Goal: Task Accomplishment & Management: Use online tool/utility

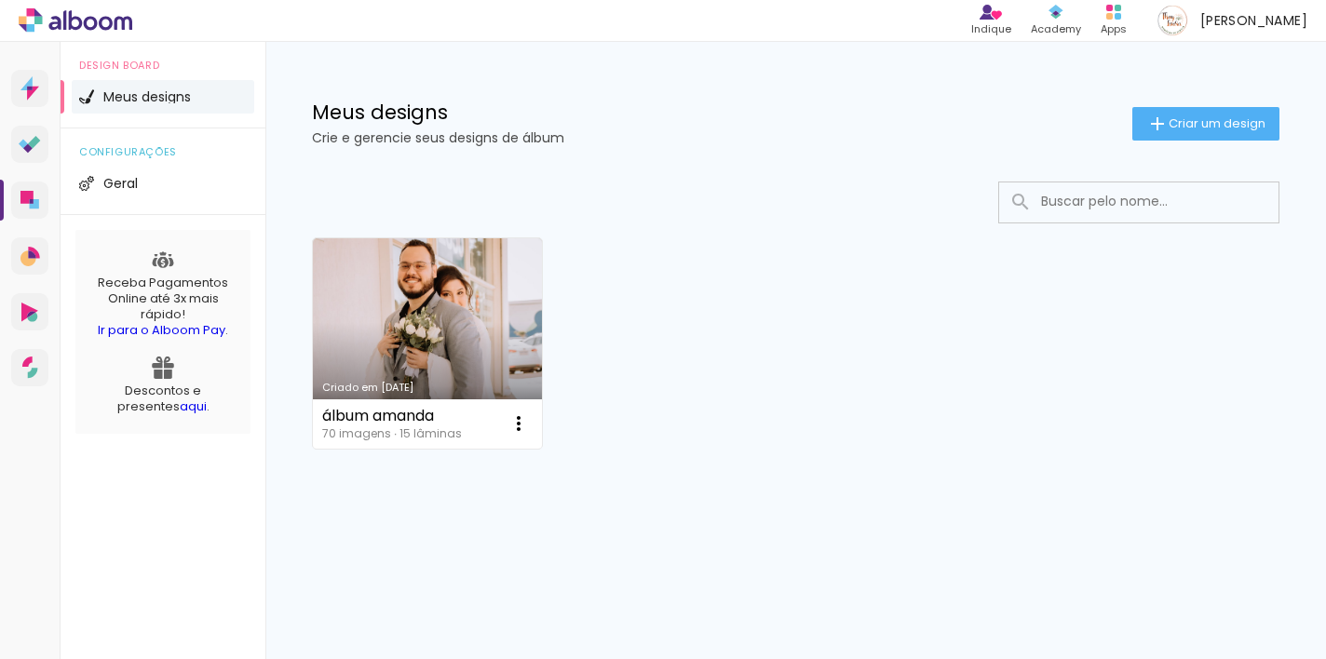
click at [935, 268] on div "Criado em [DATE] álbum amanda 70 imagens ∙ 15 lâminas Abrir Fazer uma cópia Exc…" at bounding box center [796, 342] width 984 height 227
click at [1210, 119] on span "Criar um design" at bounding box center [1217, 123] width 97 height 12
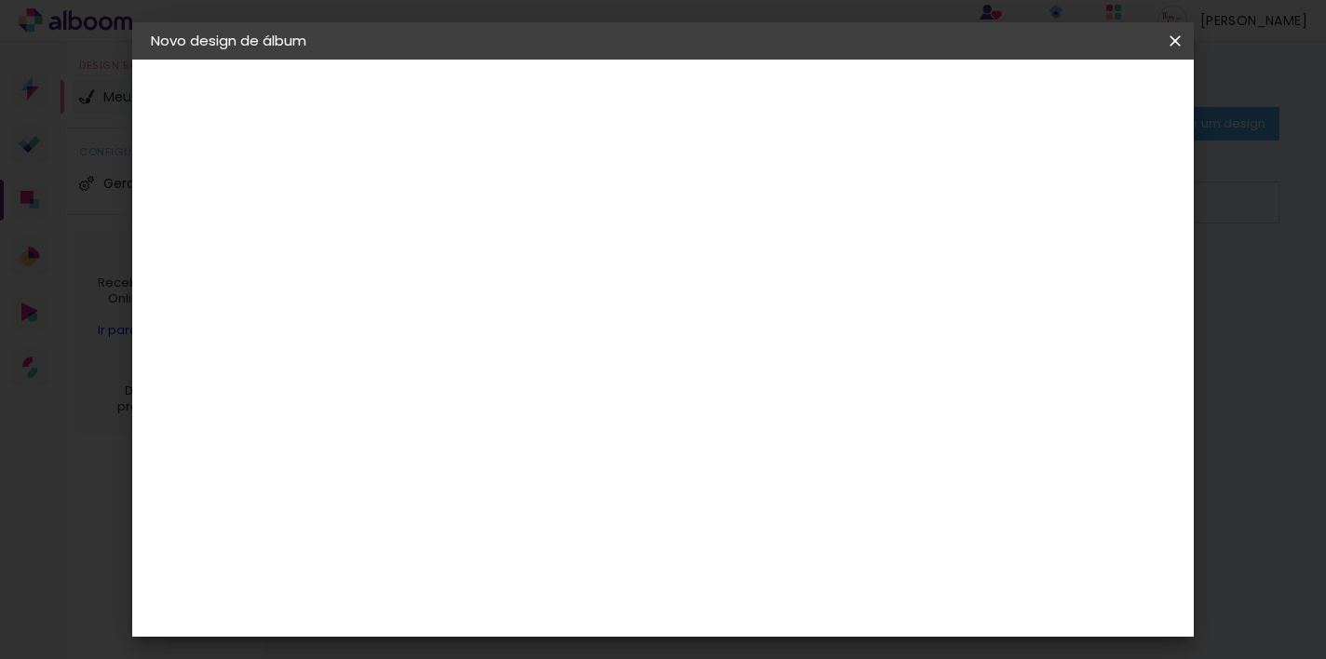
click at [462, 273] on paper-input-container "Título do álbum" at bounding box center [455, 250] width 13 height 47
type input "álbum mãe"
type paper-input "álbum mãe"
click at [0, 0] on slot "Avançar" at bounding box center [0, 0] width 0 height 0
click at [597, 357] on input at bounding box center [503, 354] width 188 height 23
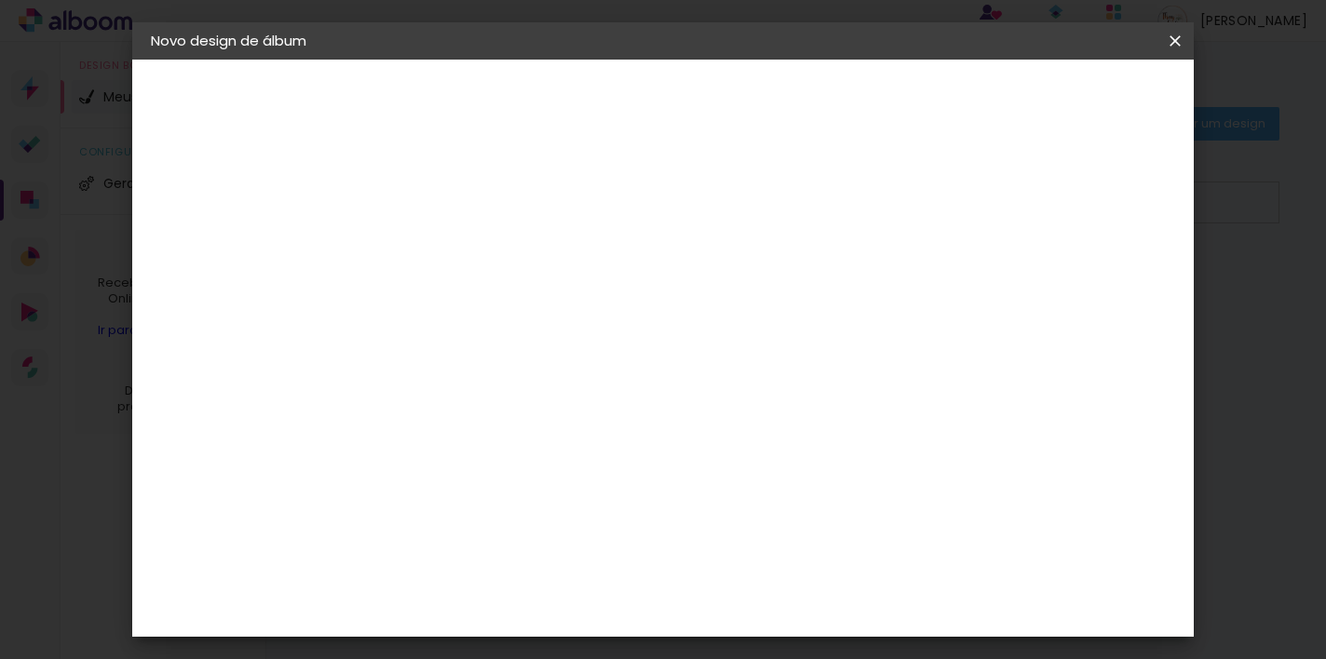
type input "tic"
type paper-input "tic"
click at [492, 417] on div "Ticcolor" at bounding box center [473, 420] width 60 height 15
click at [754, 108] on paper-button "Avançar" at bounding box center [708, 99] width 91 height 32
click at [528, 315] on input "text" at bounding box center [491, 324] width 73 height 29
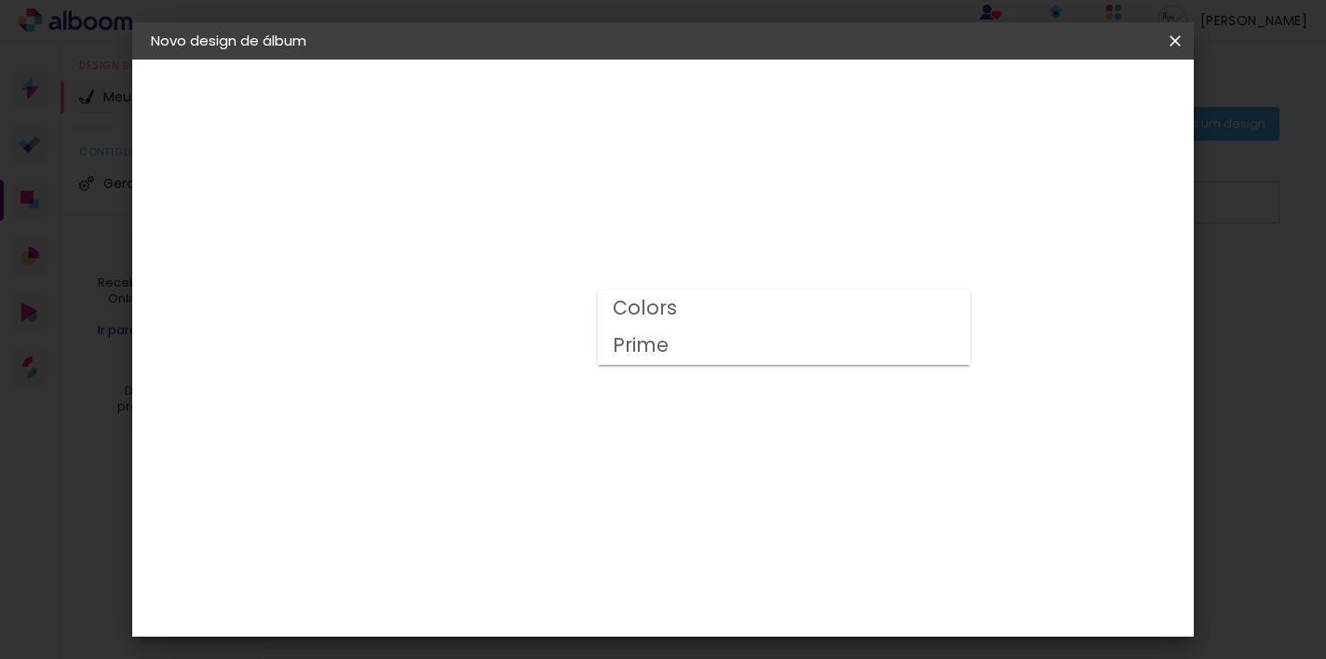
click at [757, 349] on paper-item "Prime" at bounding box center [784, 346] width 373 height 37
type input "Prime"
click at [581, 428] on span "25 × 25" at bounding box center [537, 452] width 87 height 49
click at [0, 0] on slot "Avançar" at bounding box center [0, 0] width 0 height 0
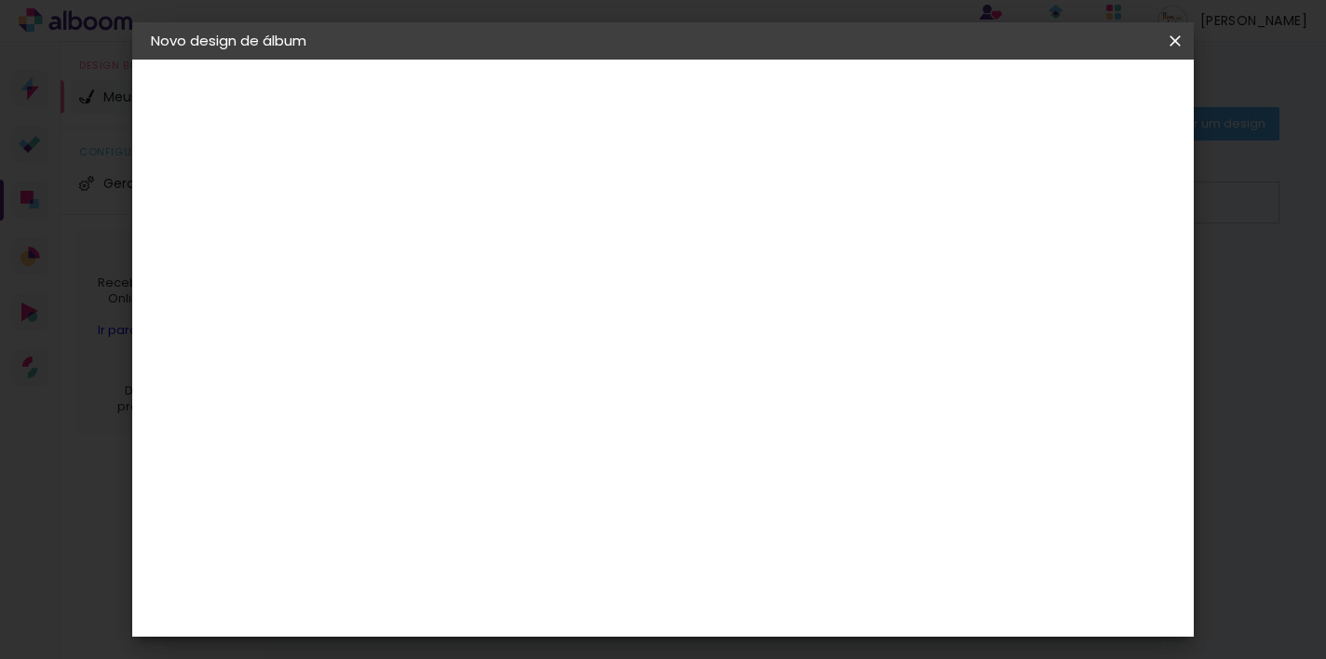
click at [941, 213] on div "mm Mostrar sangria" at bounding box center [671, 202] width 538 height 42
click at [817, 196] on div at bounding box center [808, 201] width 17 height 17
type paper-checkbox "on"
click at [922, 102] on span "Iniciar design" at bounding box center [879, 98] width 85 height 13
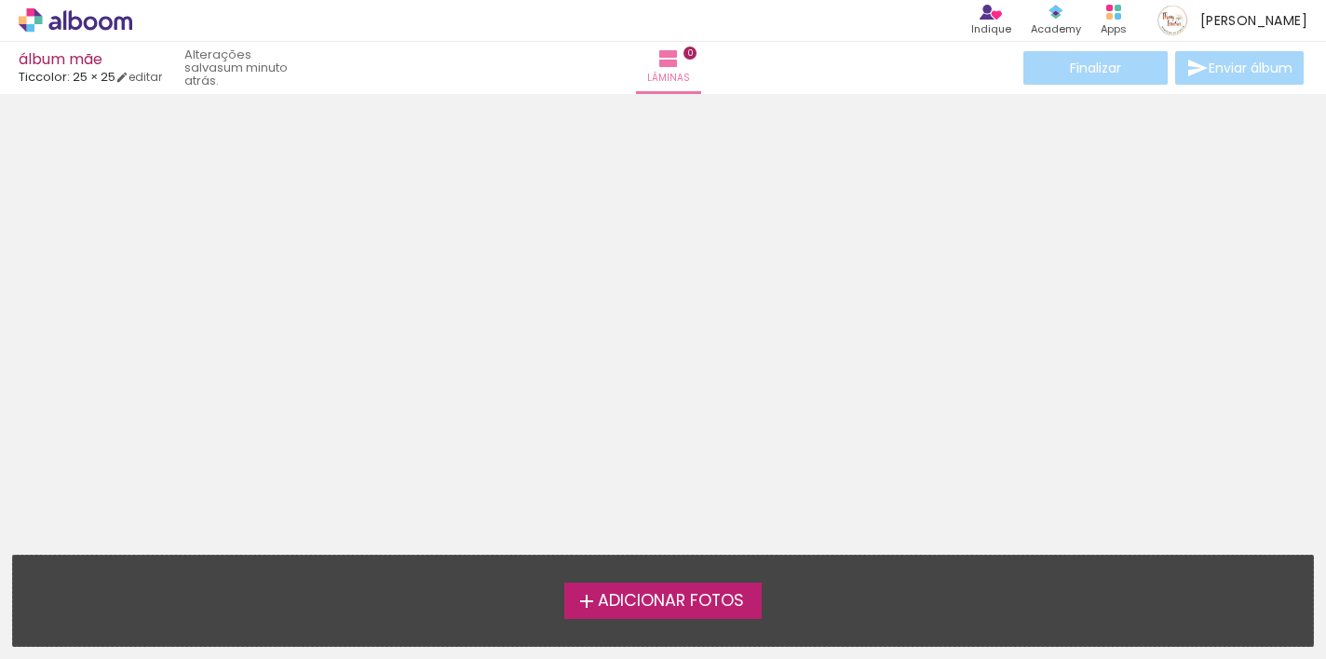
click at [649, 607] on span "Adicionar Fotos" at bounding box center [671, 601] width 146 height 17
click at [0, 0] on input "file" at bounding box center [0, 0] width 0 height 0
